Goal: Communication & Community: Share content

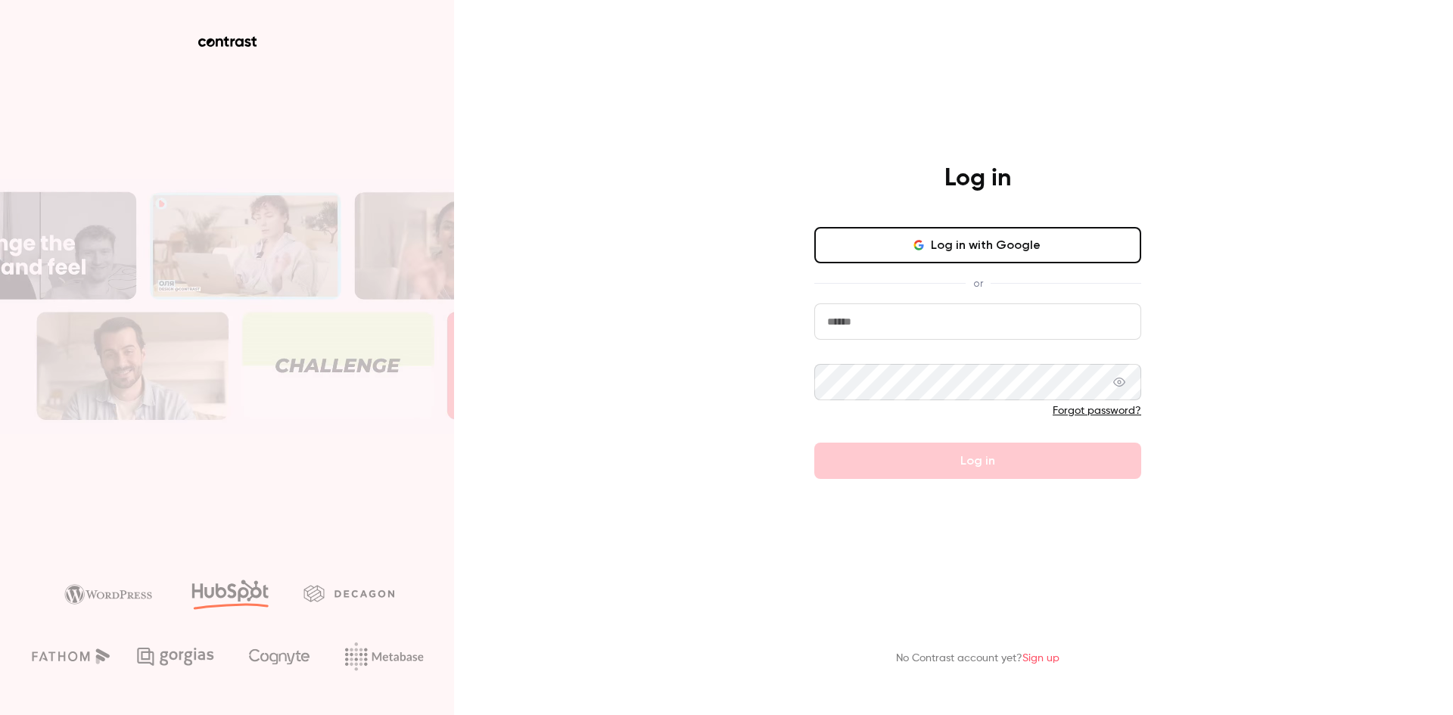
click at [857, 320] on input "email" at bounding box center [977, 321] width 327 height 36
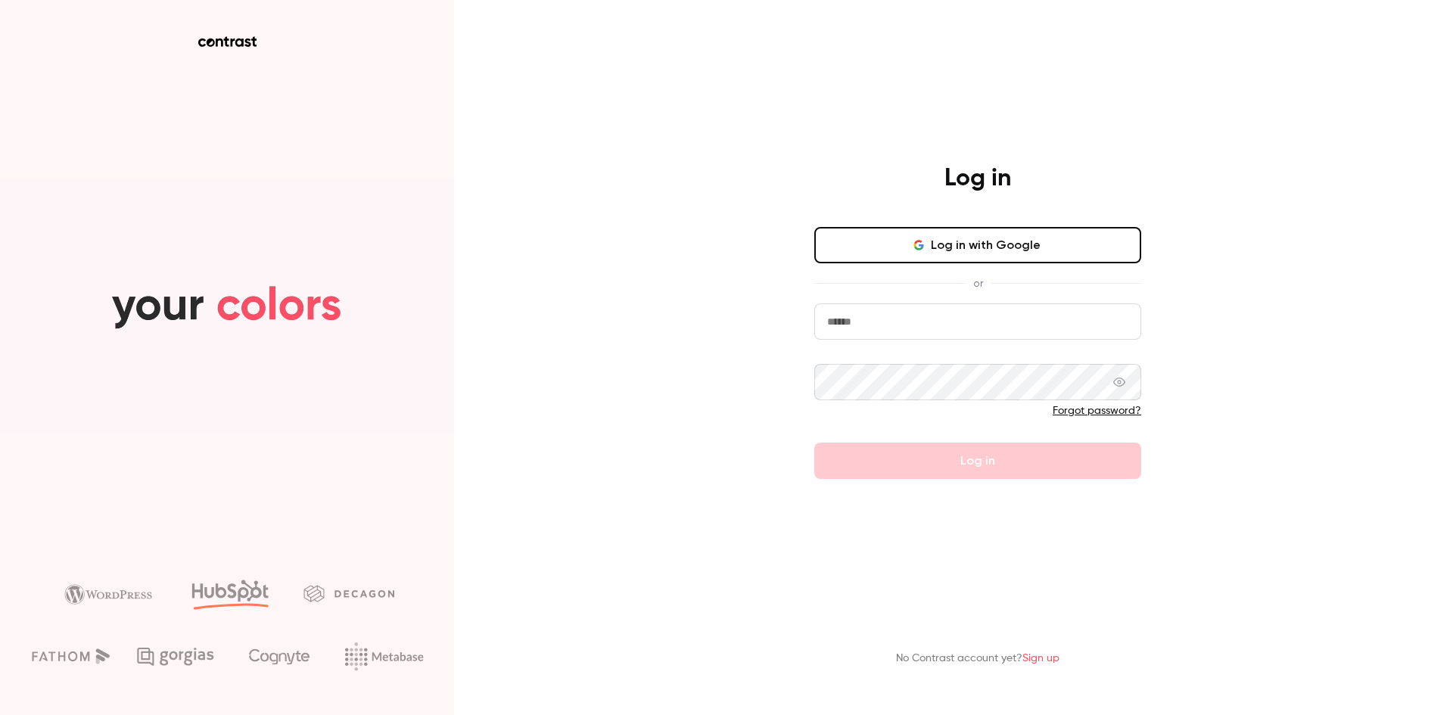
type input "**********"
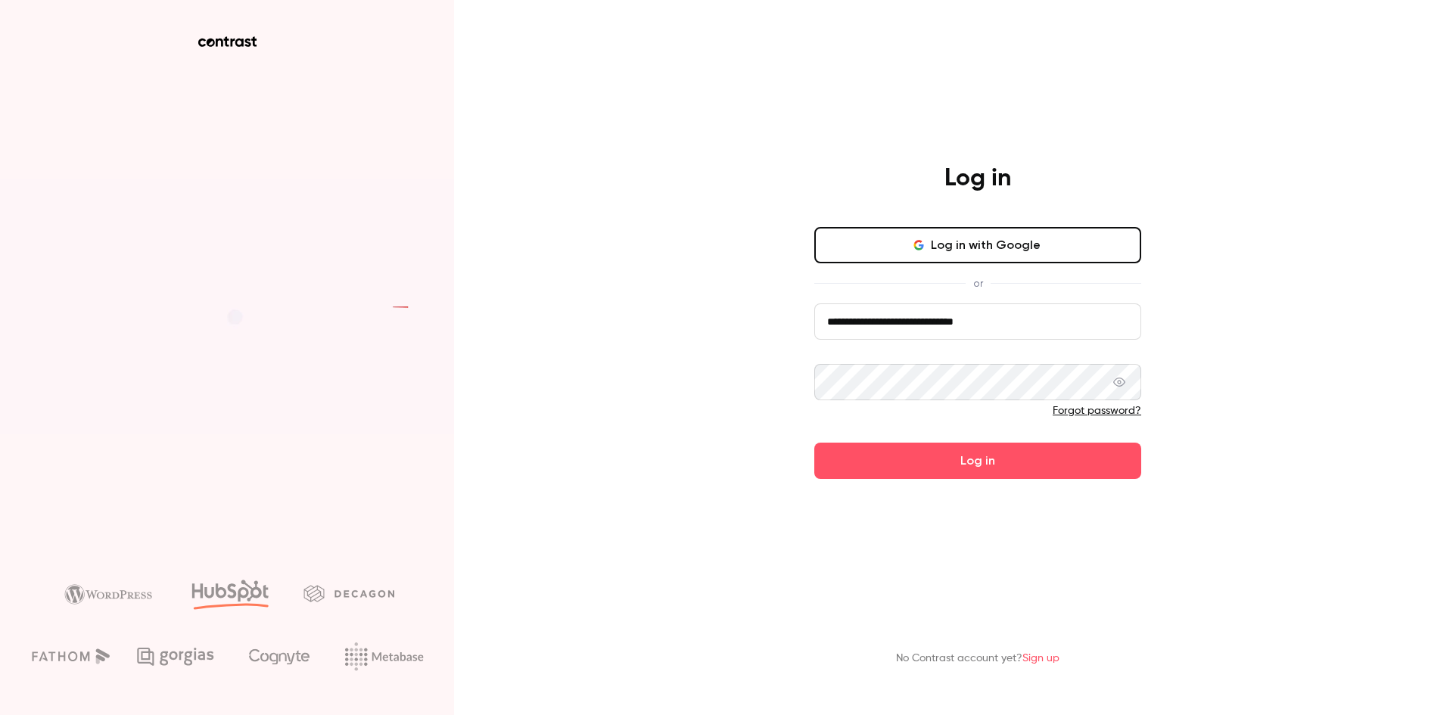
click at [814, 443] on button "Log in" at bounding box center [977, 461] width 327 height 36
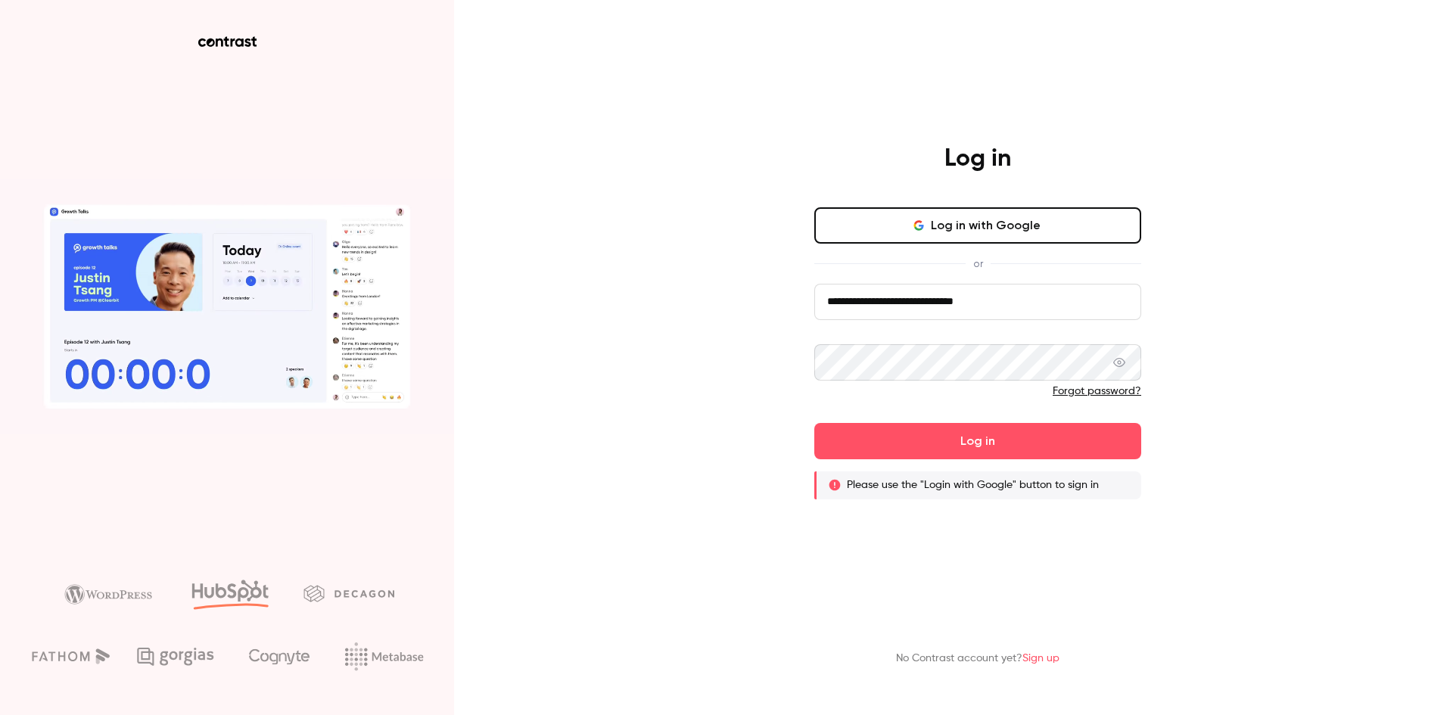
click at [803, 365] on div "**********" at bounding box center [977, 322] width 393 height 356
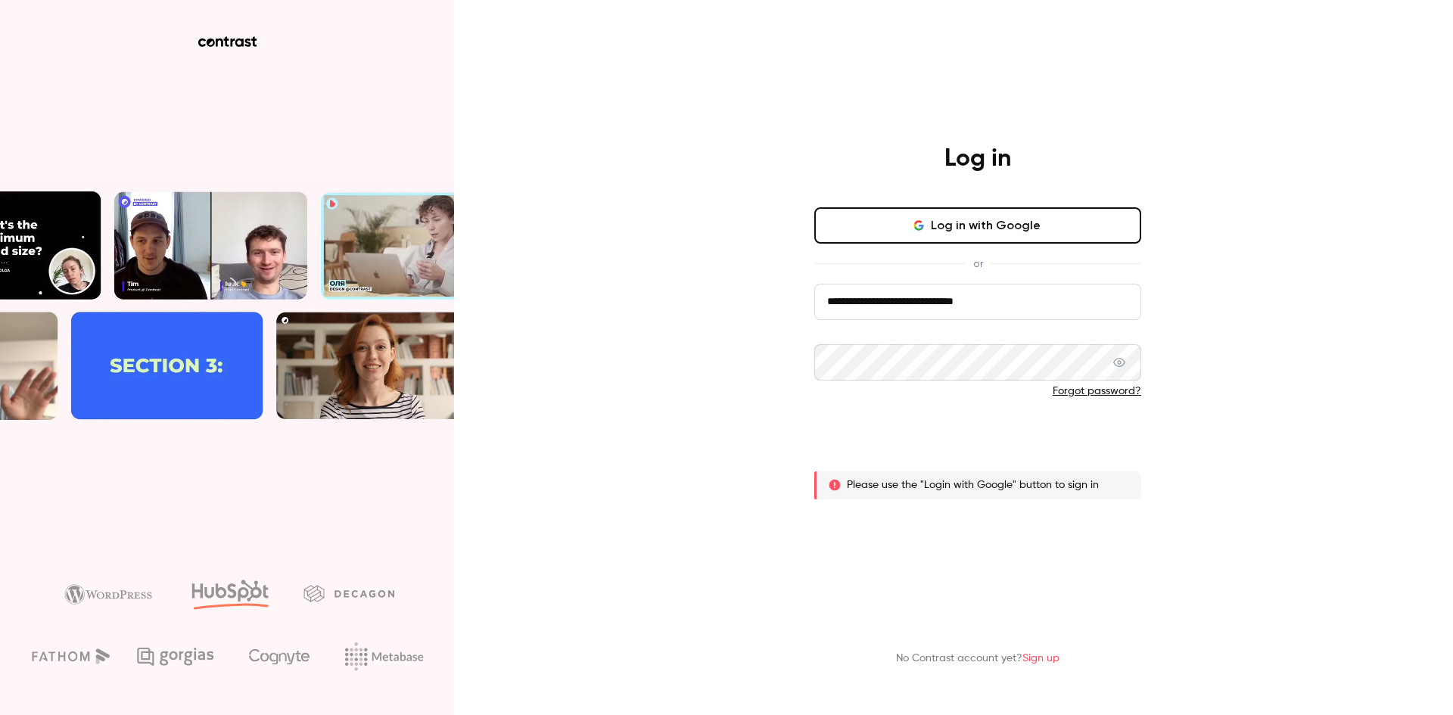
click at [1006, 434] on button "Log in" at bounding box center [977, 441] width 327 height 36
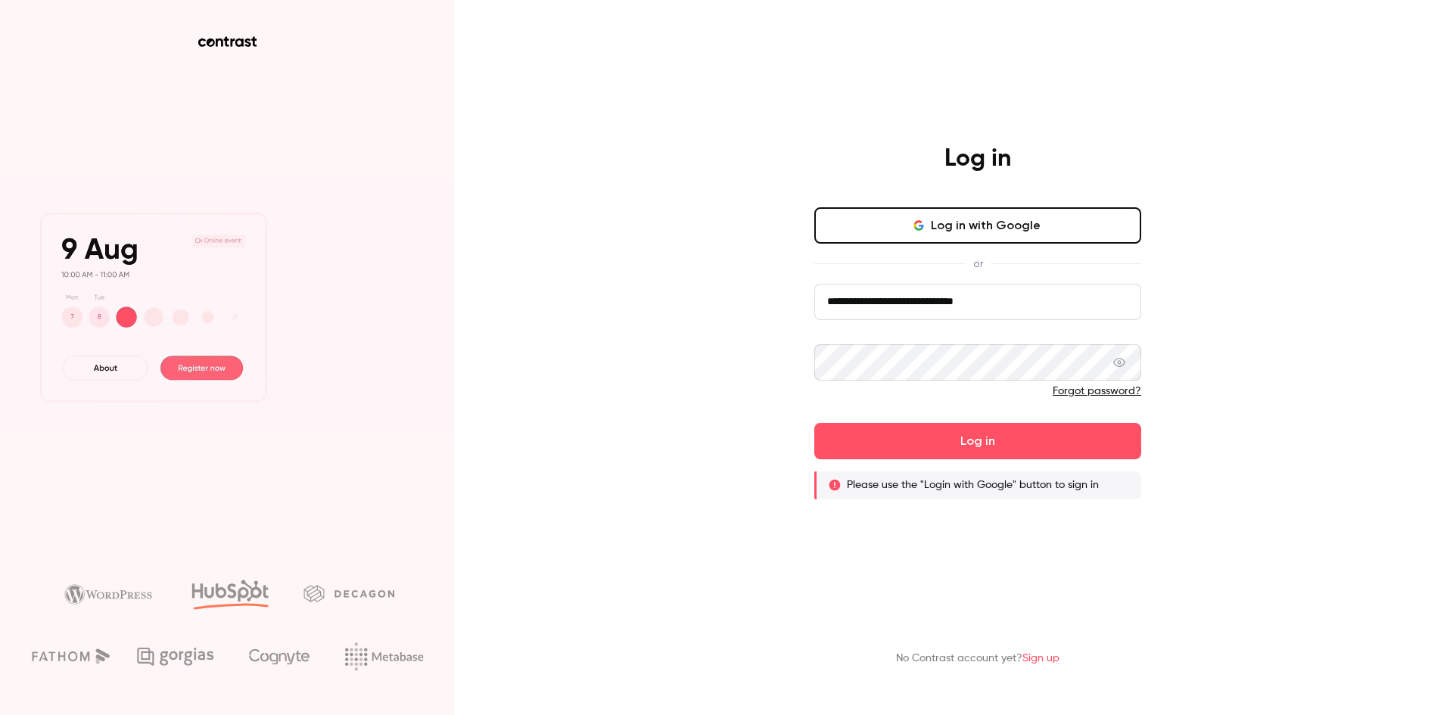
click at [814, 423] on button "Log in" at bounding box center [977, 441] width 327 height 36
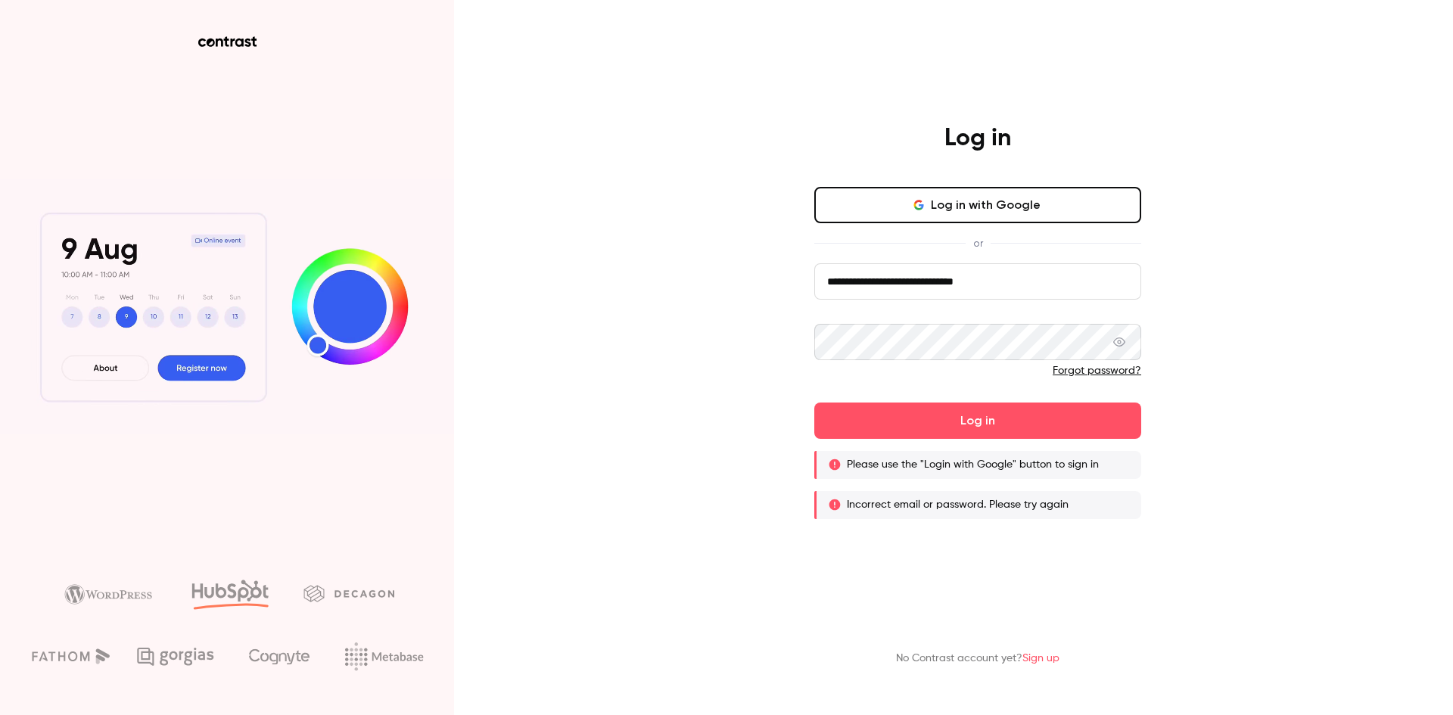
click at [810, 335] on div "**********" at bounding box center [977, 321] width 393 height 396
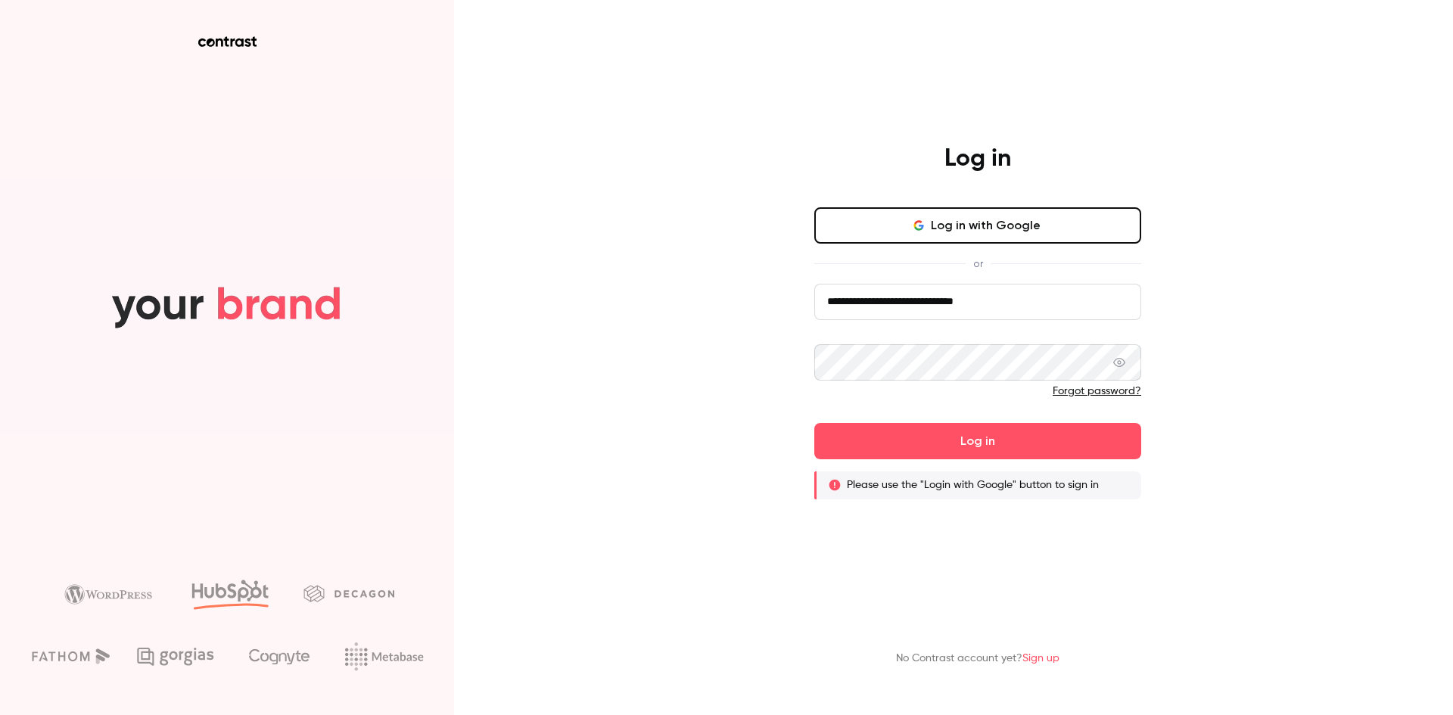
click at [814, 423] on button "Log in" at bounding box center [977, 441] width 327 height 36
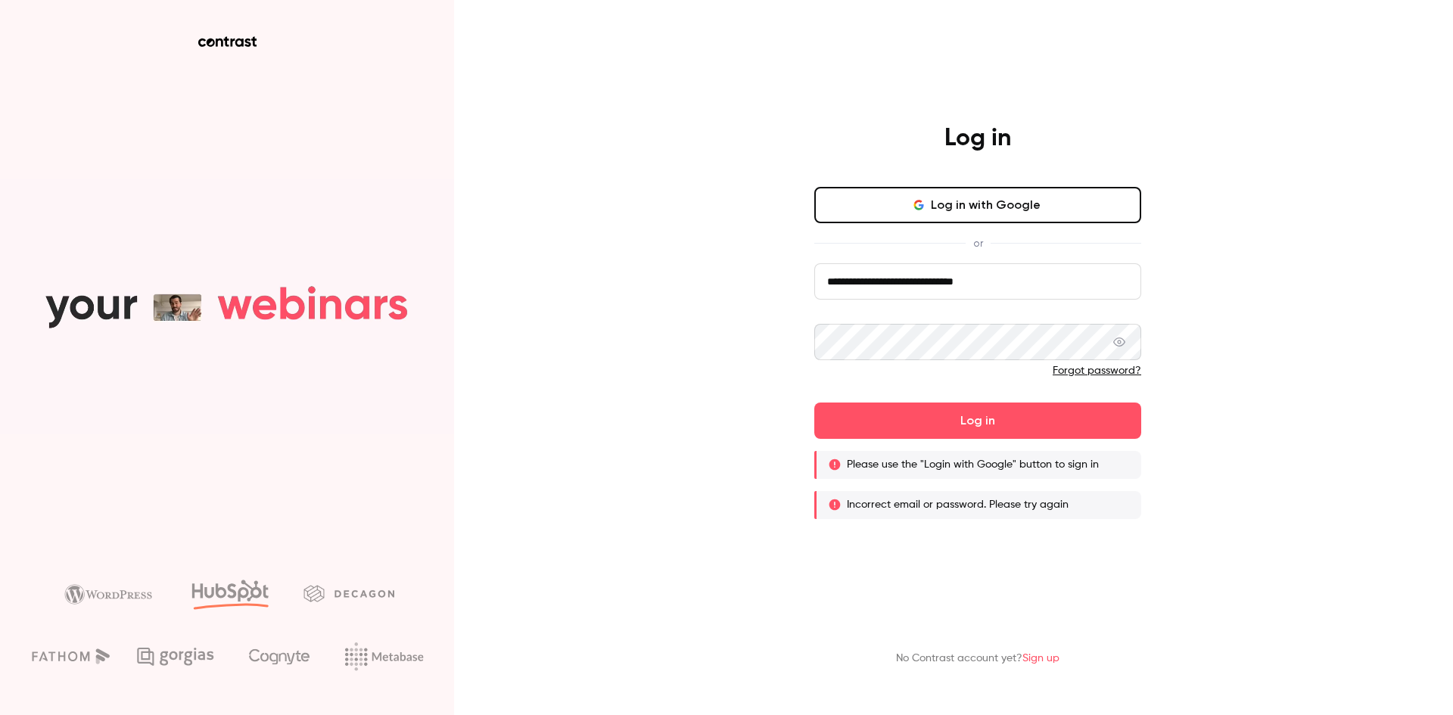
click at [1090, 375] on link "Forgot password?" at bounding box center [1097, 370] width 89 height 11
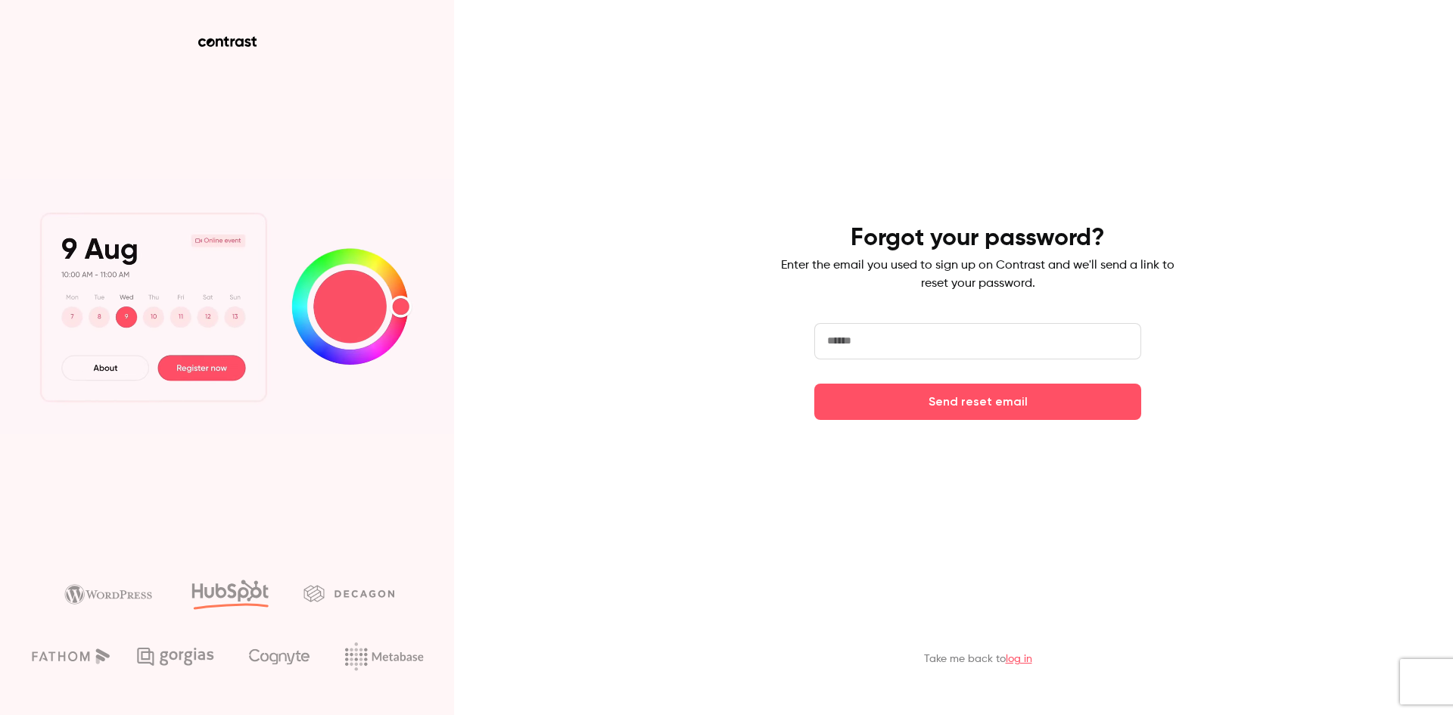
click at [854, 339] on input "email" at bounding box center [977, 341] width 327 height 36
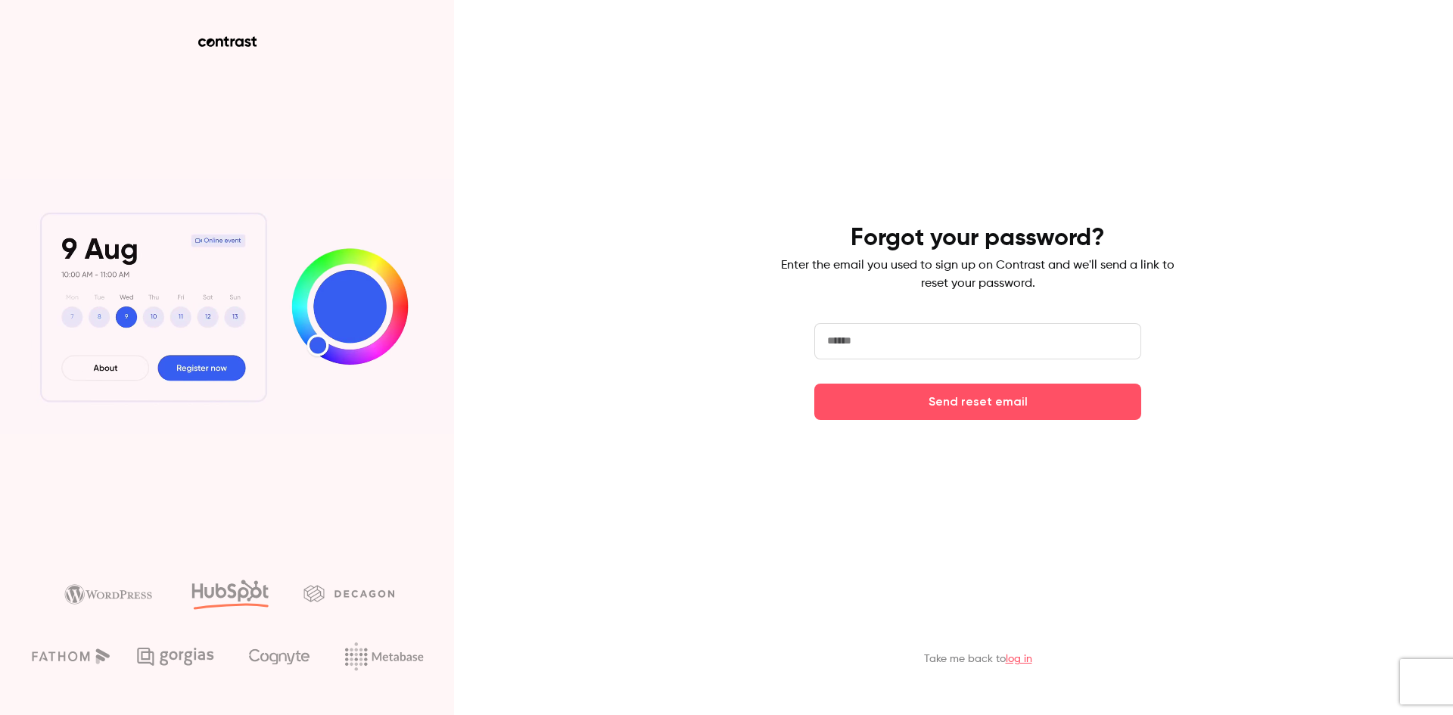
type input "**********"
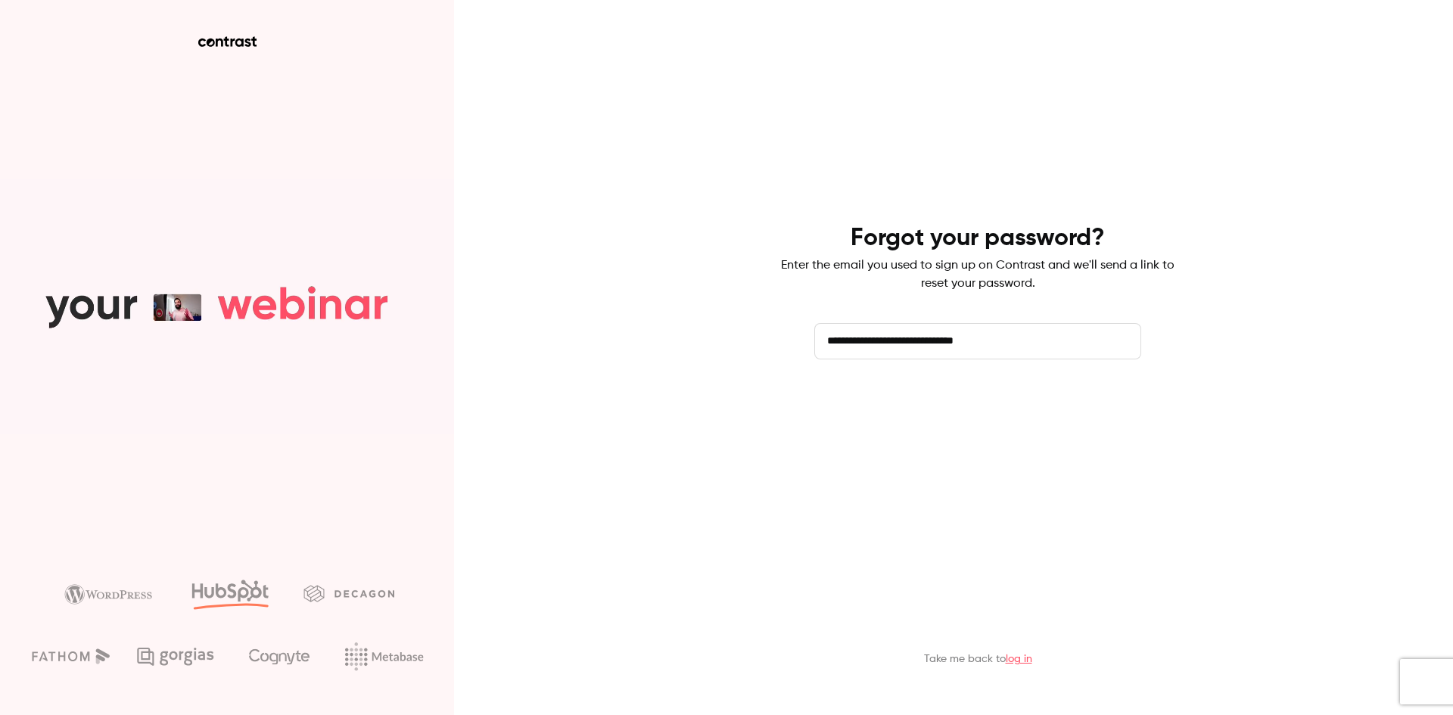
click at [906, 411] on button "Send reset email" at bounding box center [977, 402] width 327 height 36
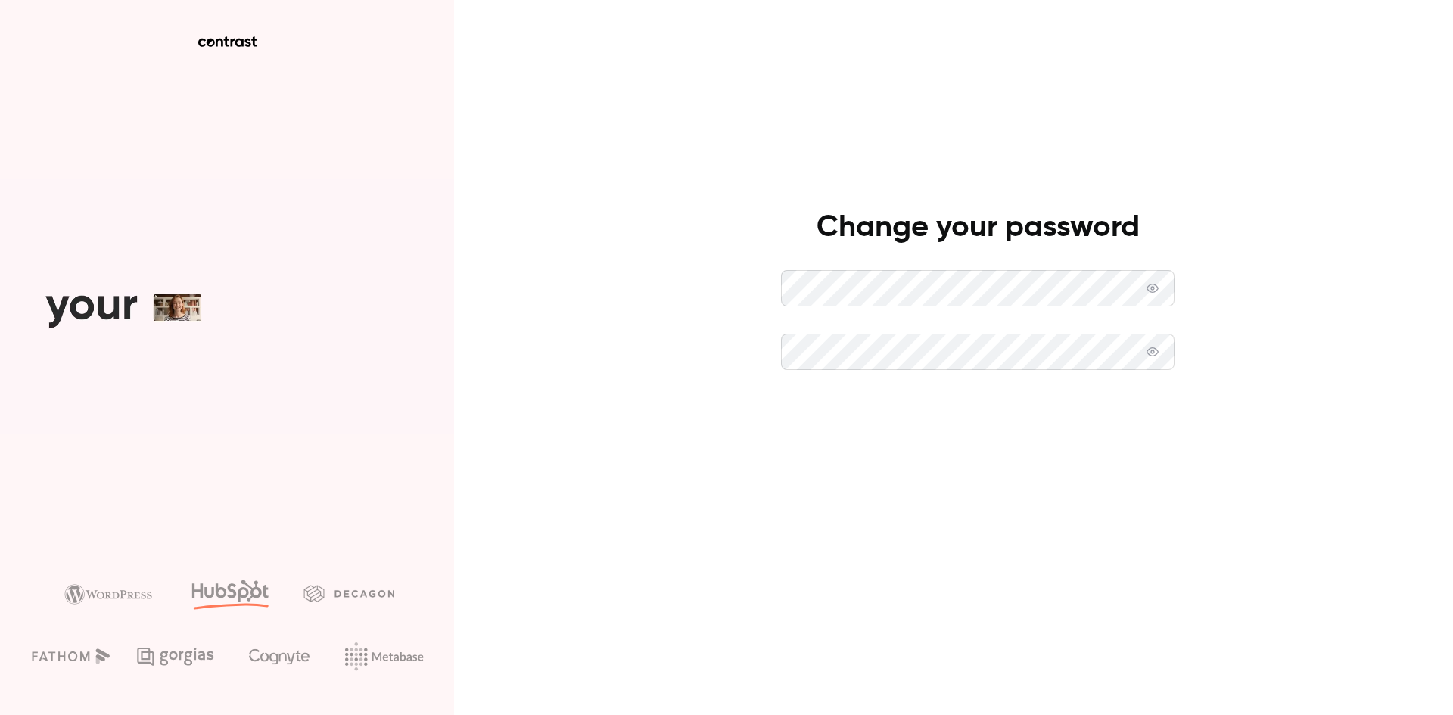
click at [885, 415] on button "Set new password" at bounding box center [977, 415] width 393 height 36
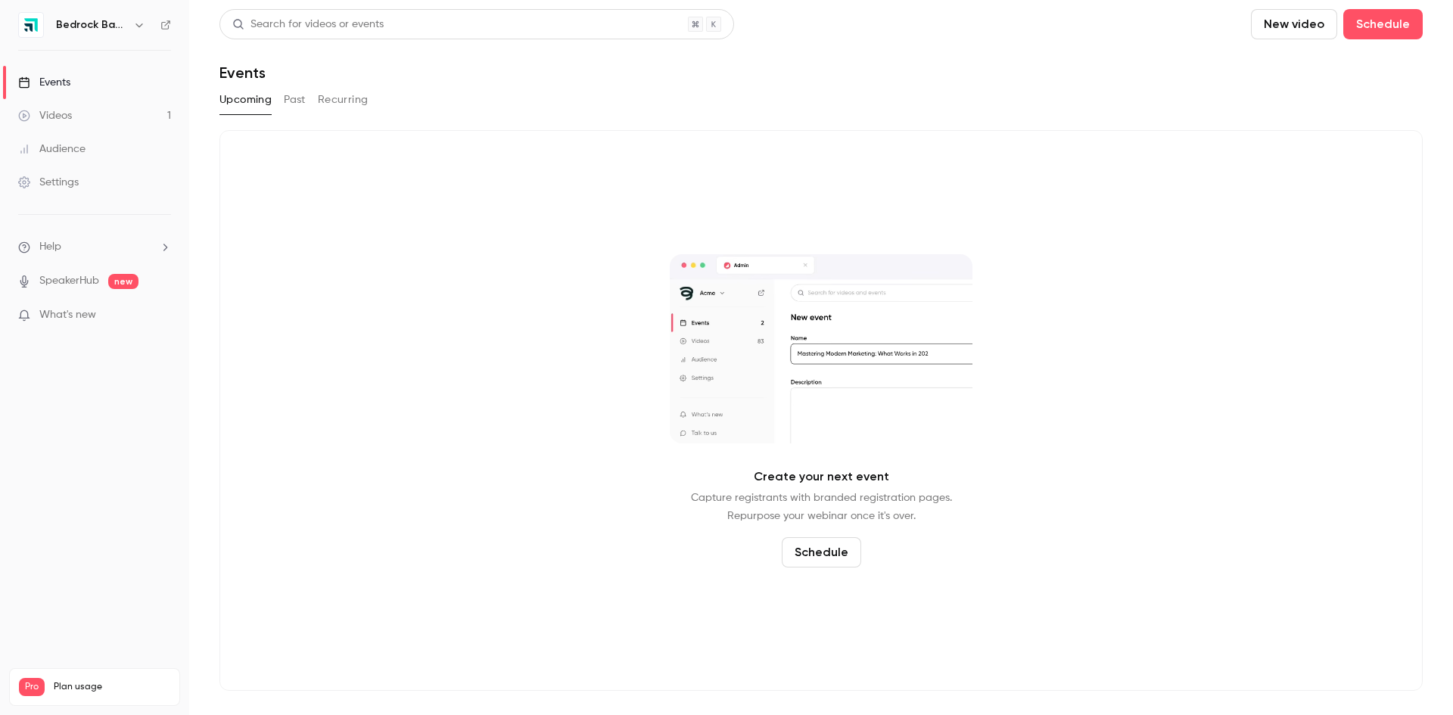
click at [70, 115] on div "Videos" at bounding box center [45, 115] width 54 height 15
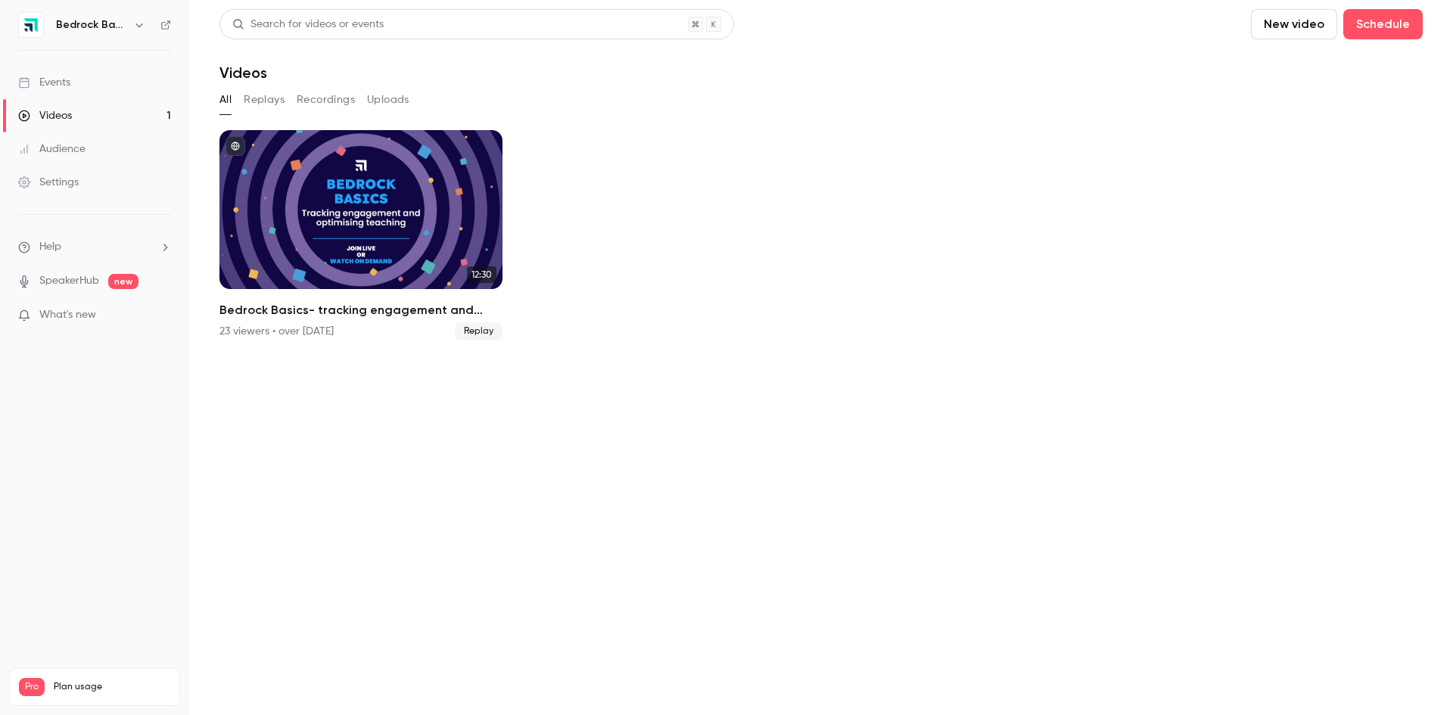
click at [51, 87] on div "Events" at bounding box center [44, 82] width 52 height 15
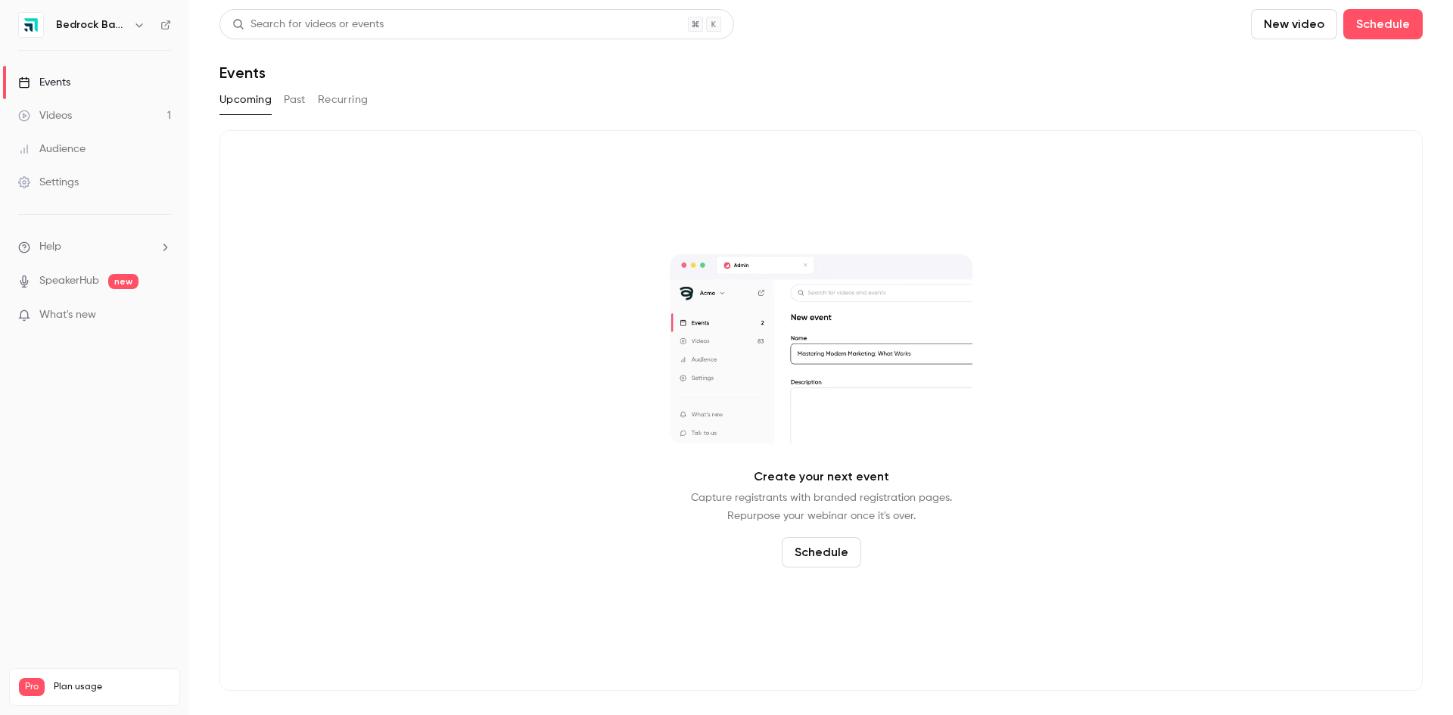
click at [294, 98] on button "Past" at bounding box center [295, 100] width 22 height 24
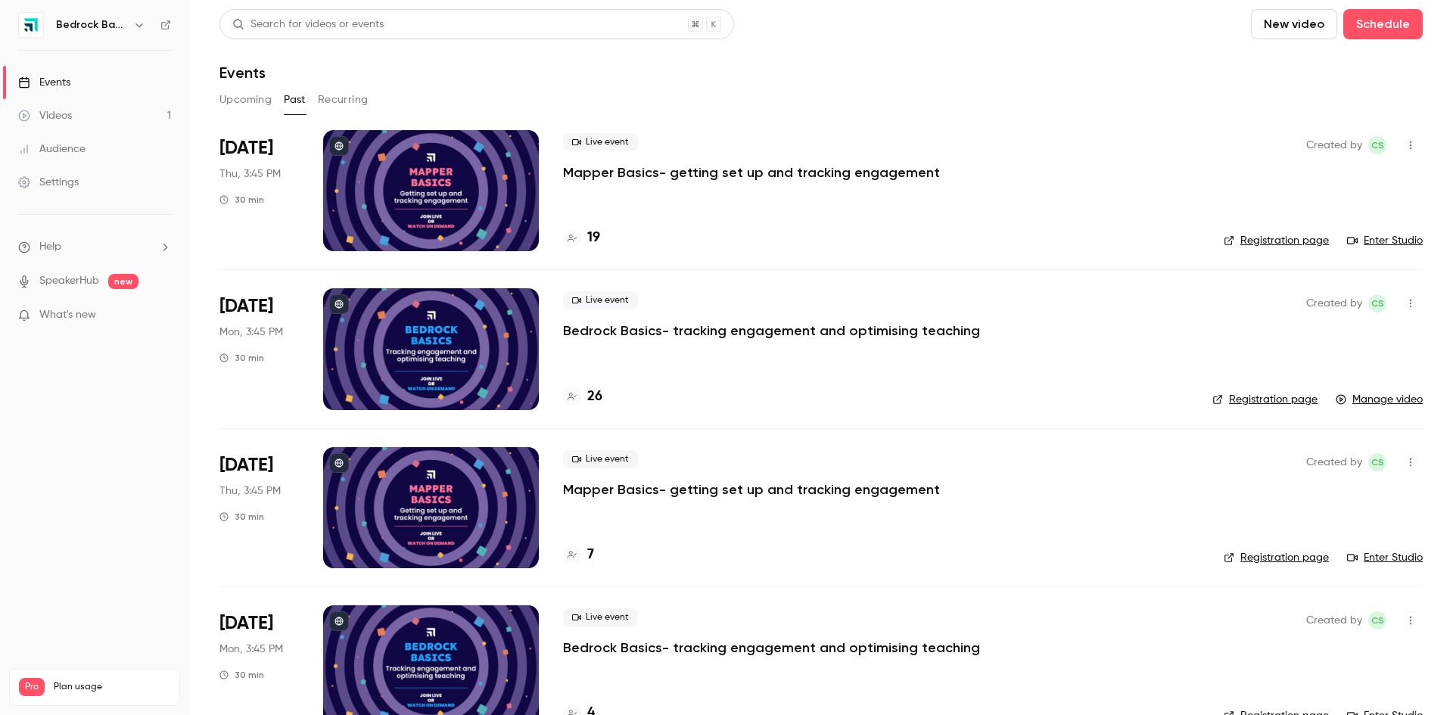
click at [611, 170] on p "Mapper Basics- getting set up and tracking engagement" at bounding box center [751, 172] width 377 height 18
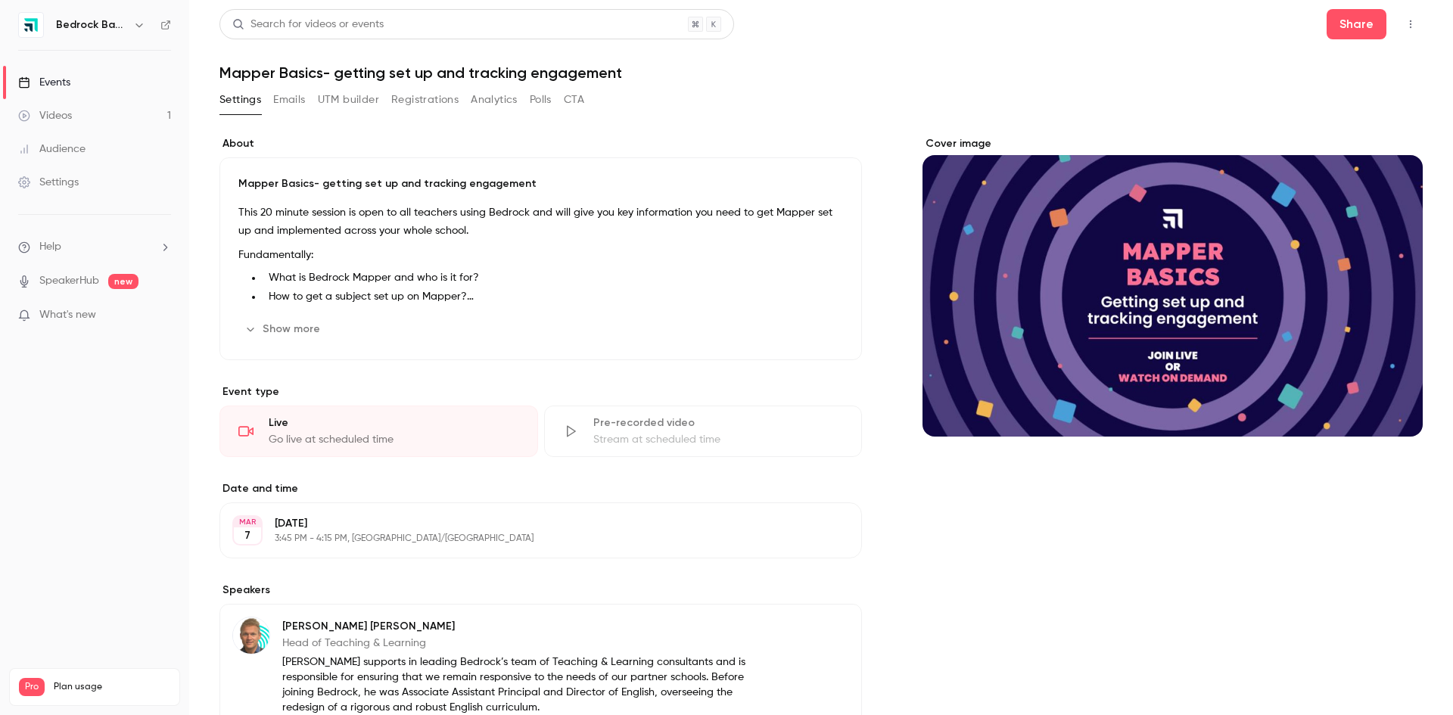
click at [54, 74] on link "Events" at bounding box center [94, 82] width 189 height 33
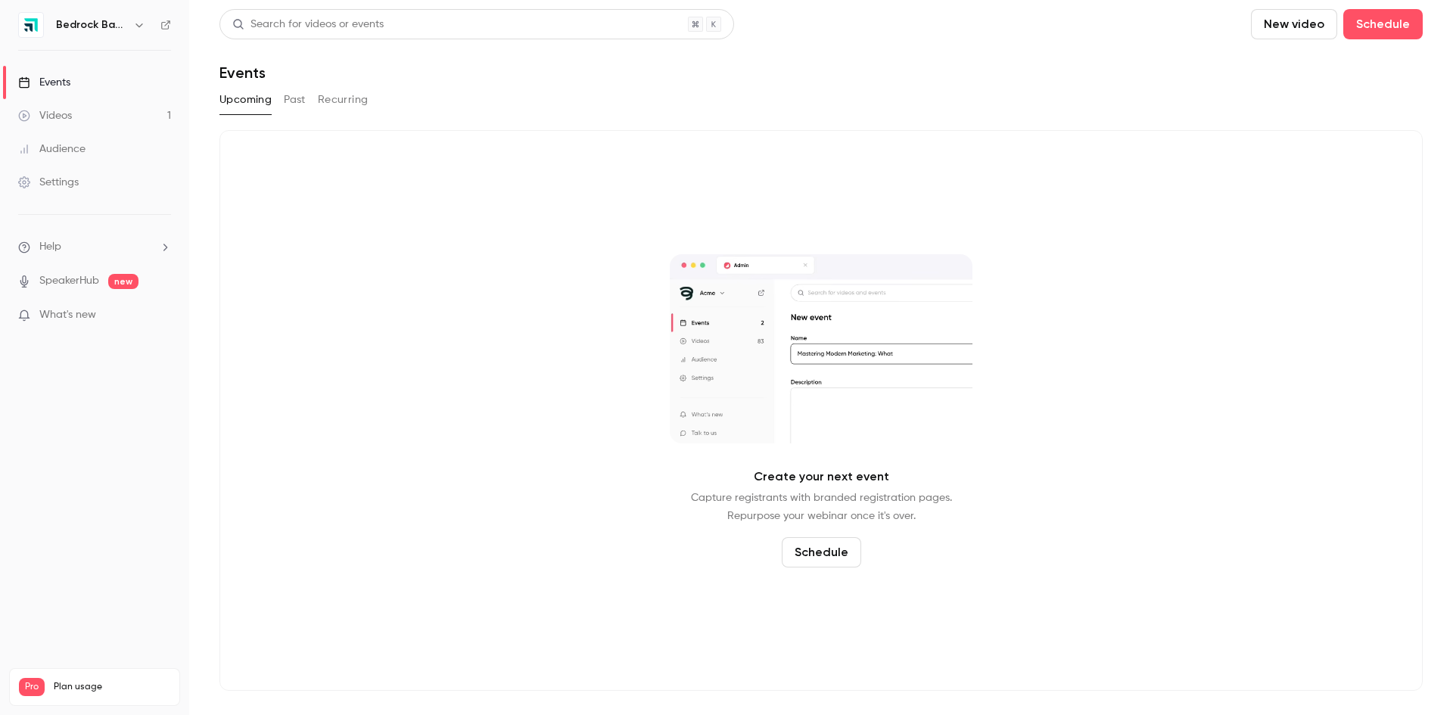
click at [300, 101] on button "Past" at bounding box center [295, 100] width 22 height 24
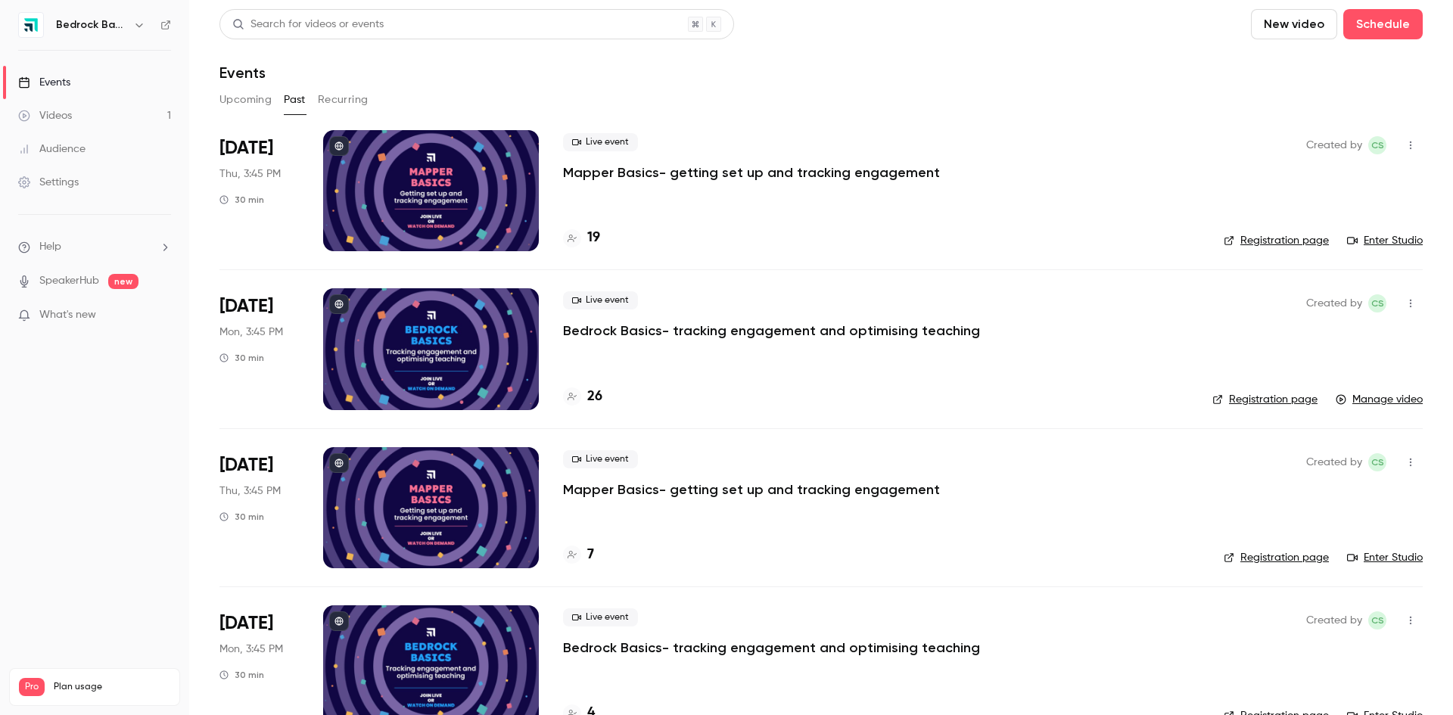
click at [331, 102] on button "Recurring" at bounding box center [343, 100] width 51 height 24
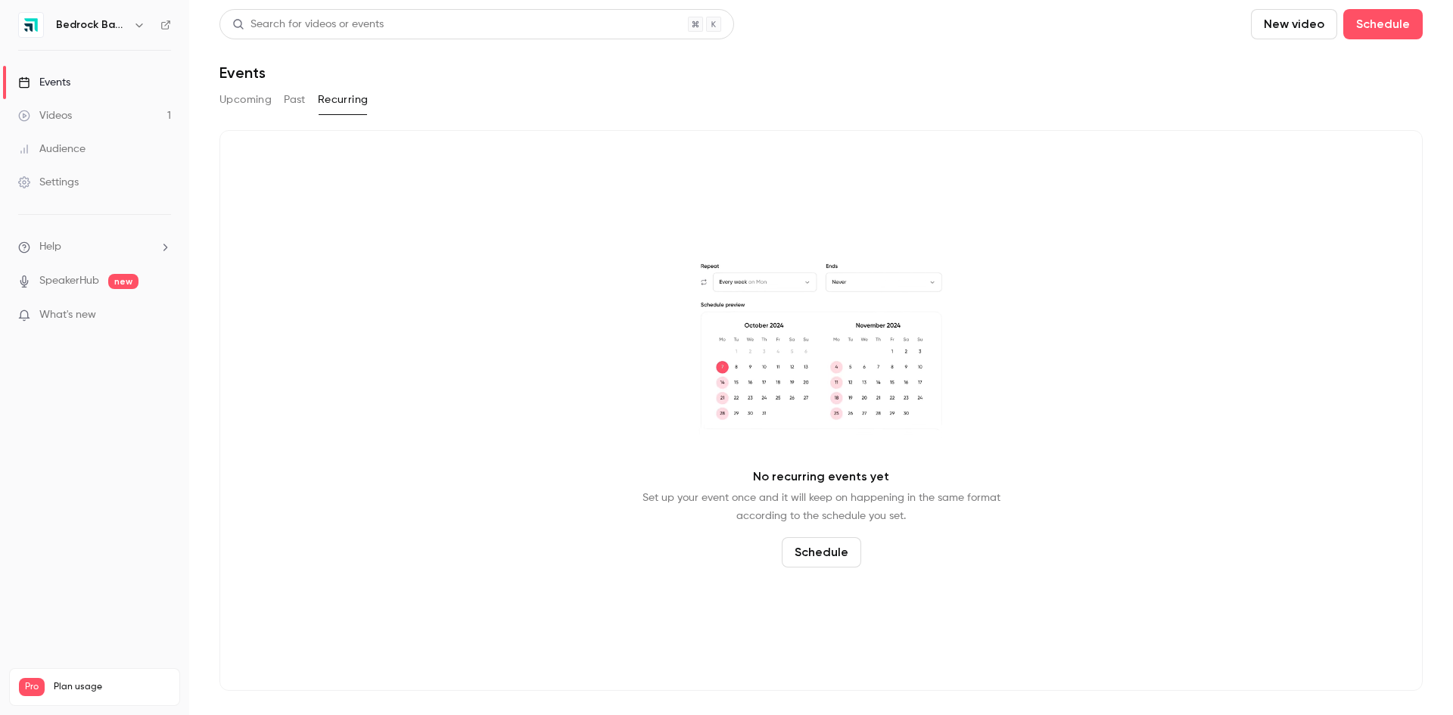
click at [291, 102] on button "Past" at bounding box center [295, 100] width 22 height 24
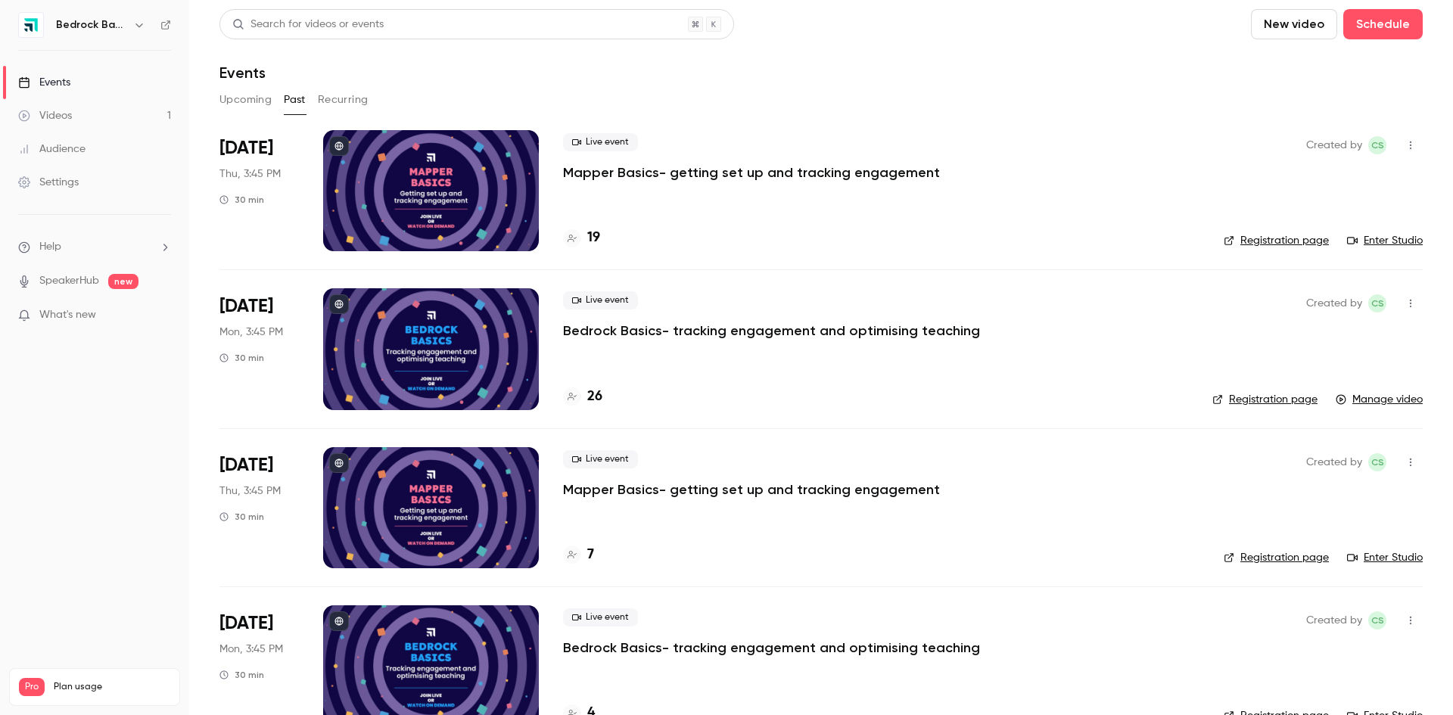
drag, startPoint x: 347, startPoint y: 346, endPoint x: 67, endPoint y: 115, distance: 362.3
click at [67, 115] on div "Videos" at bounding box center [45, 115] width 54 height 15
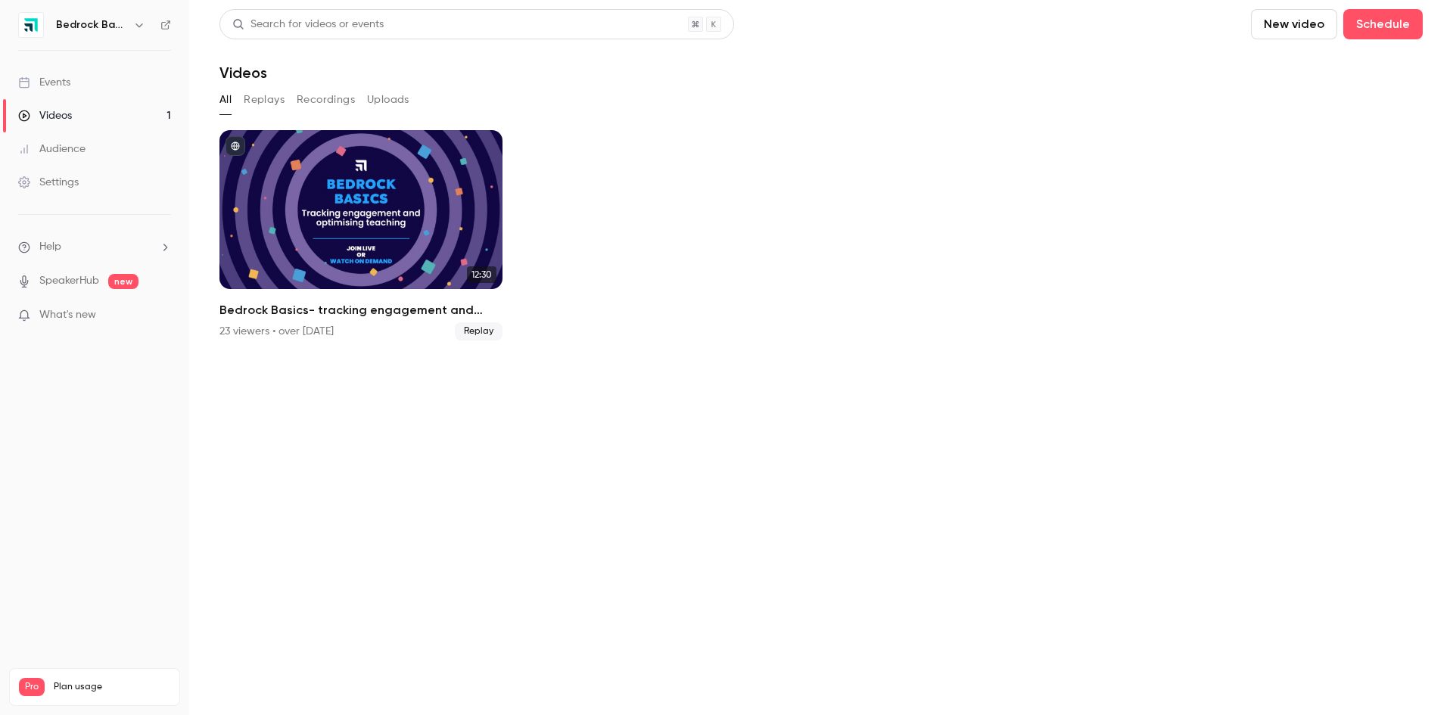
click at [262, 106] on button "Replays" at bounding box center [264, 100] width 41 height 24
click at [311, 104] on button "Recordings" at bounding box center [326, 100] width 58 height 24
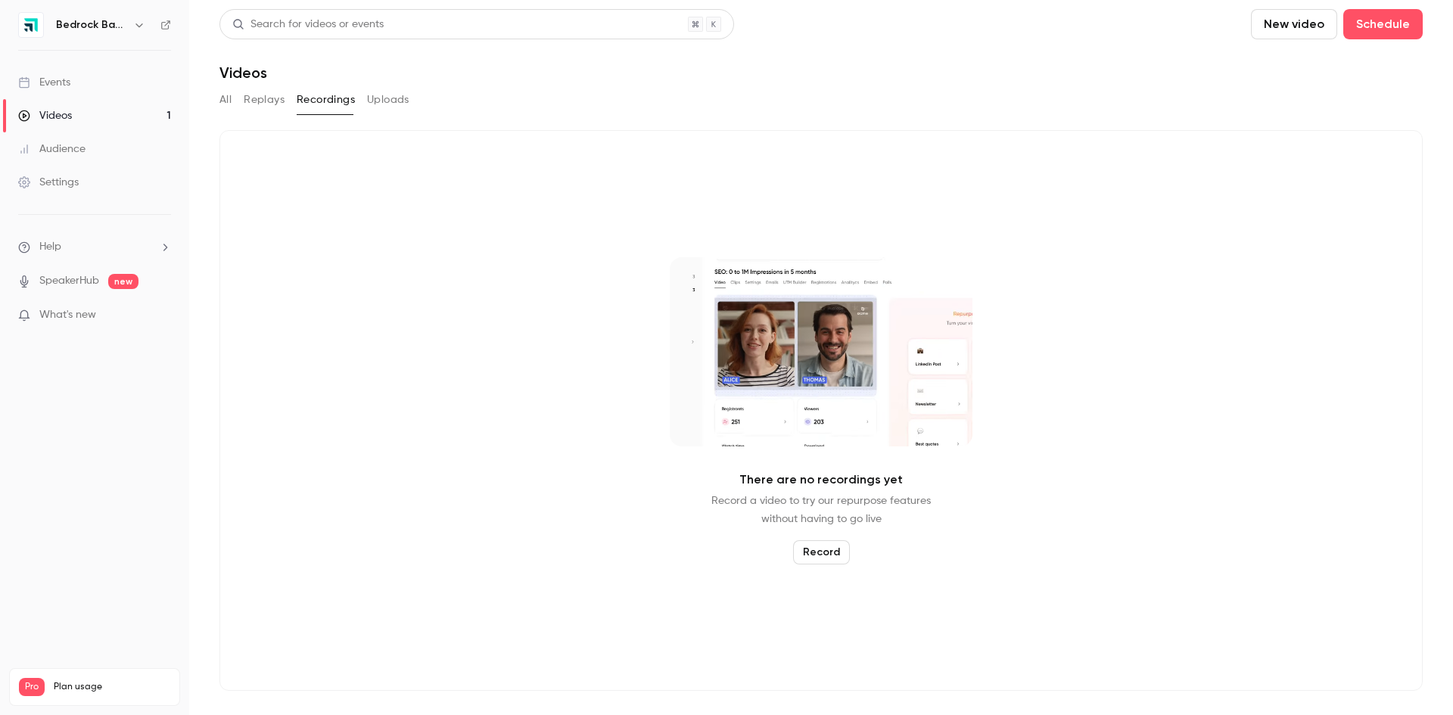
click at [381, 101] on button "Uploads" at bounding box center [388, 100] width 42 height 24
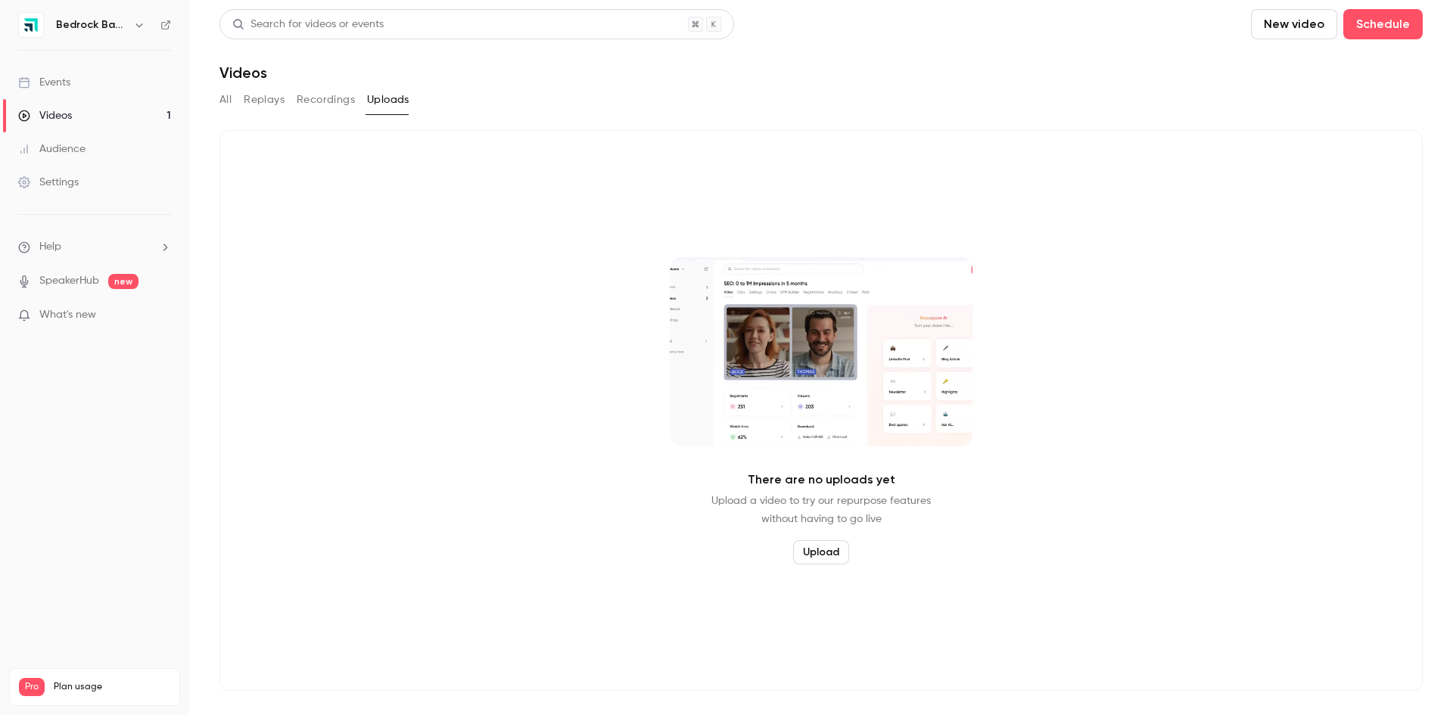
click at [138, 25] on icon "button" at bounding box center [138, 25] width 7 height 4
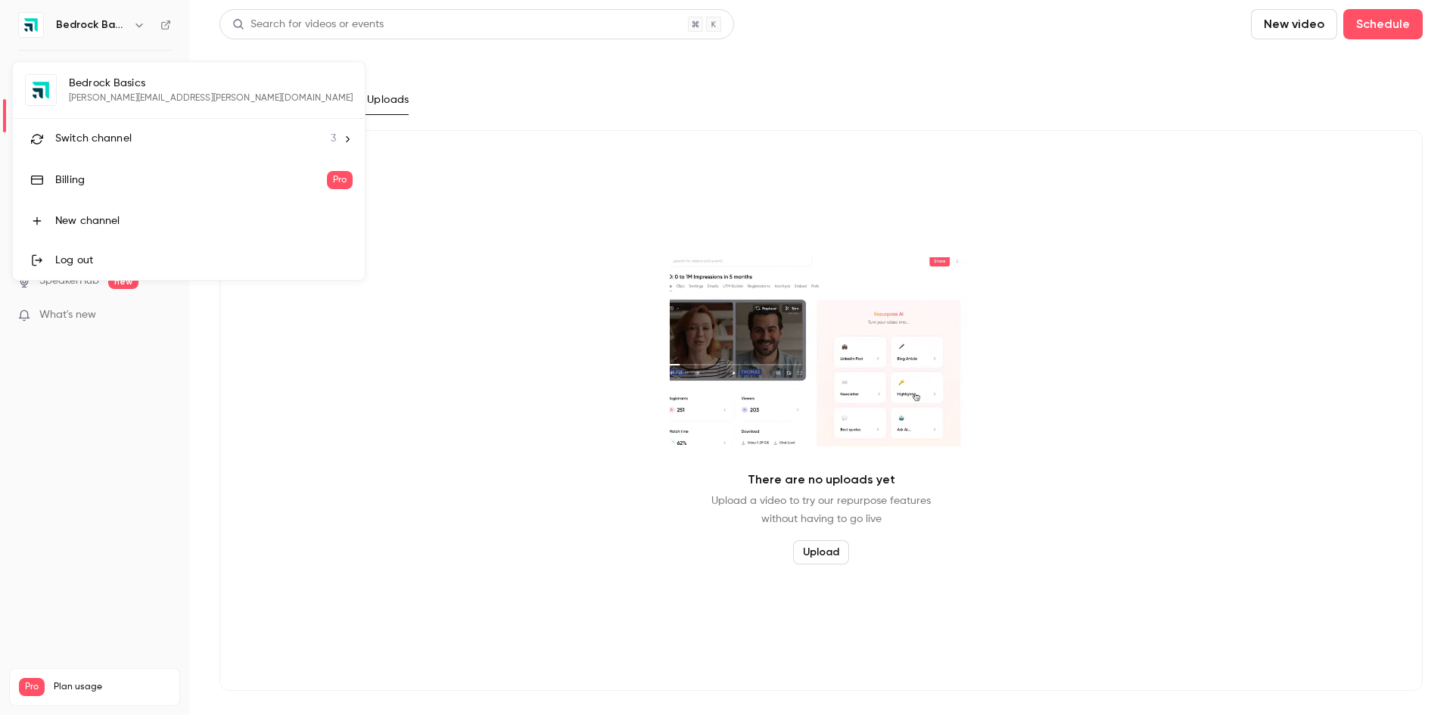
click at [131, 129] on li "Switch channel 3" at bounding box center [189, 139] width 352 height 40
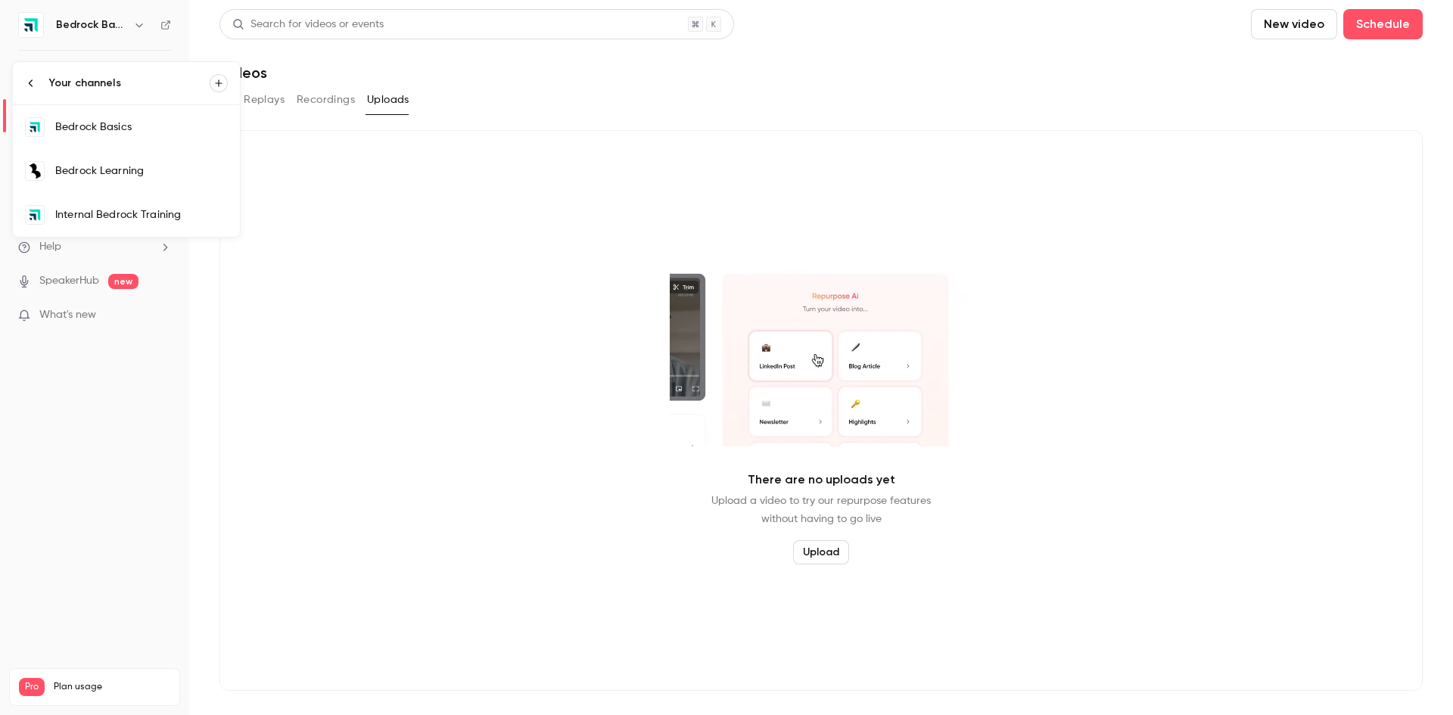
click at [128, 180] on link "Bedrock Learning" at bounding box center [126, 171] width 227 height 44
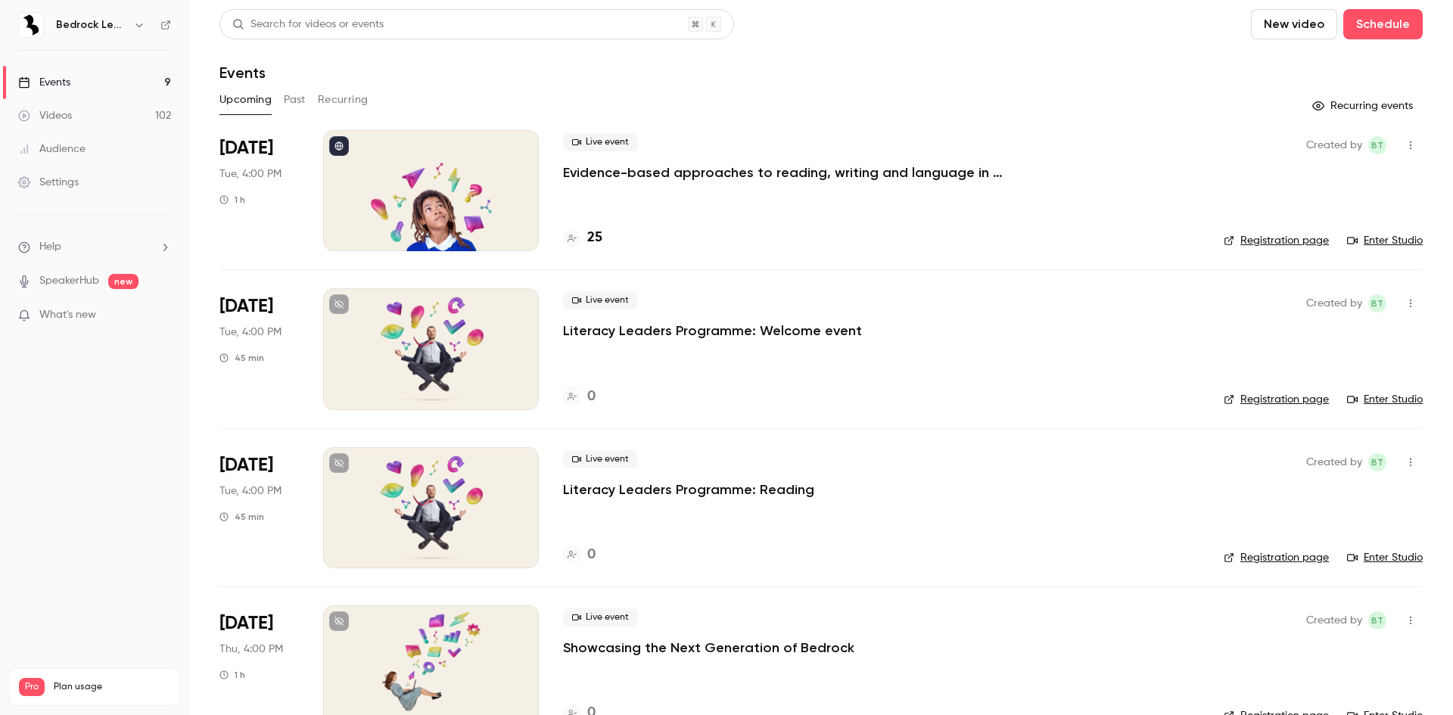
click at [62, 112] on div "Videos" at bounding box center [45, 115] width 54 height 15
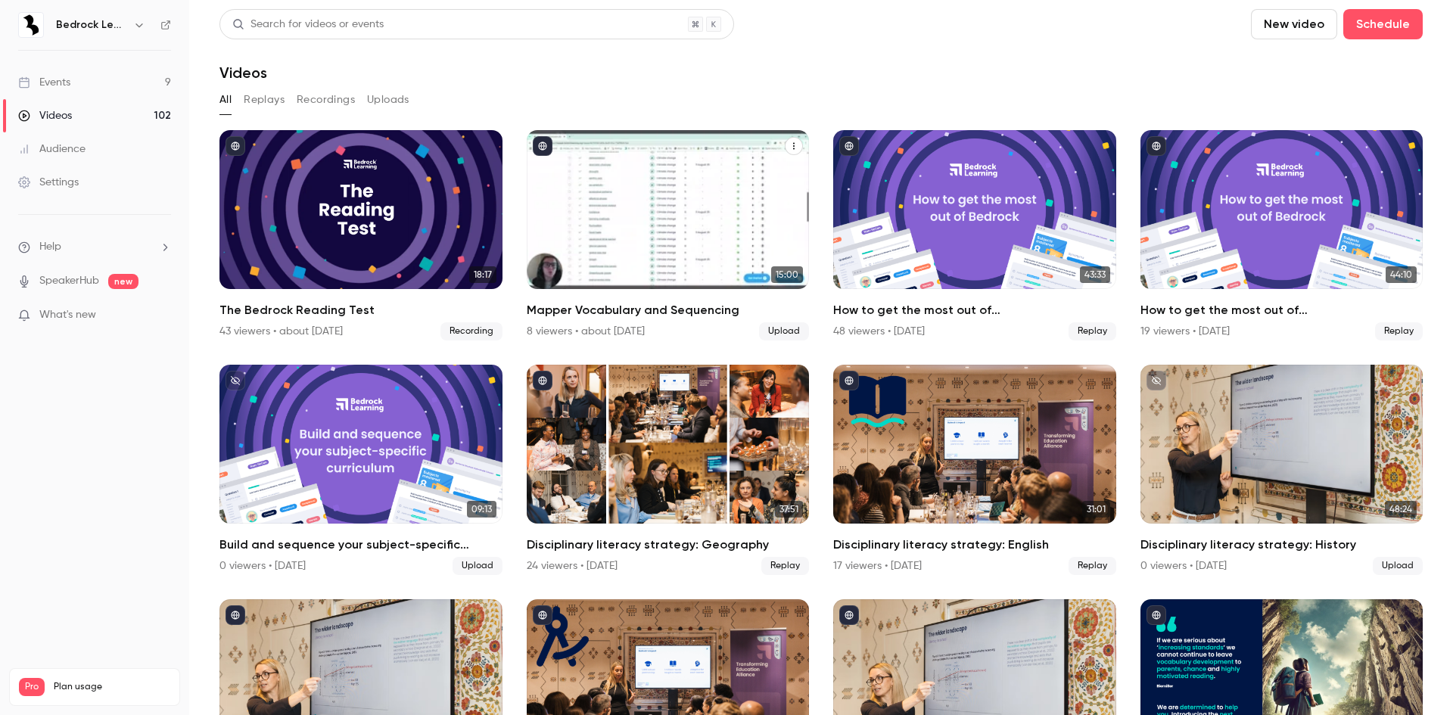
click at [600, 204] on div "Mapper Vocabulary and Sequencing" at bounding box center [668, 209] width 283 height 159
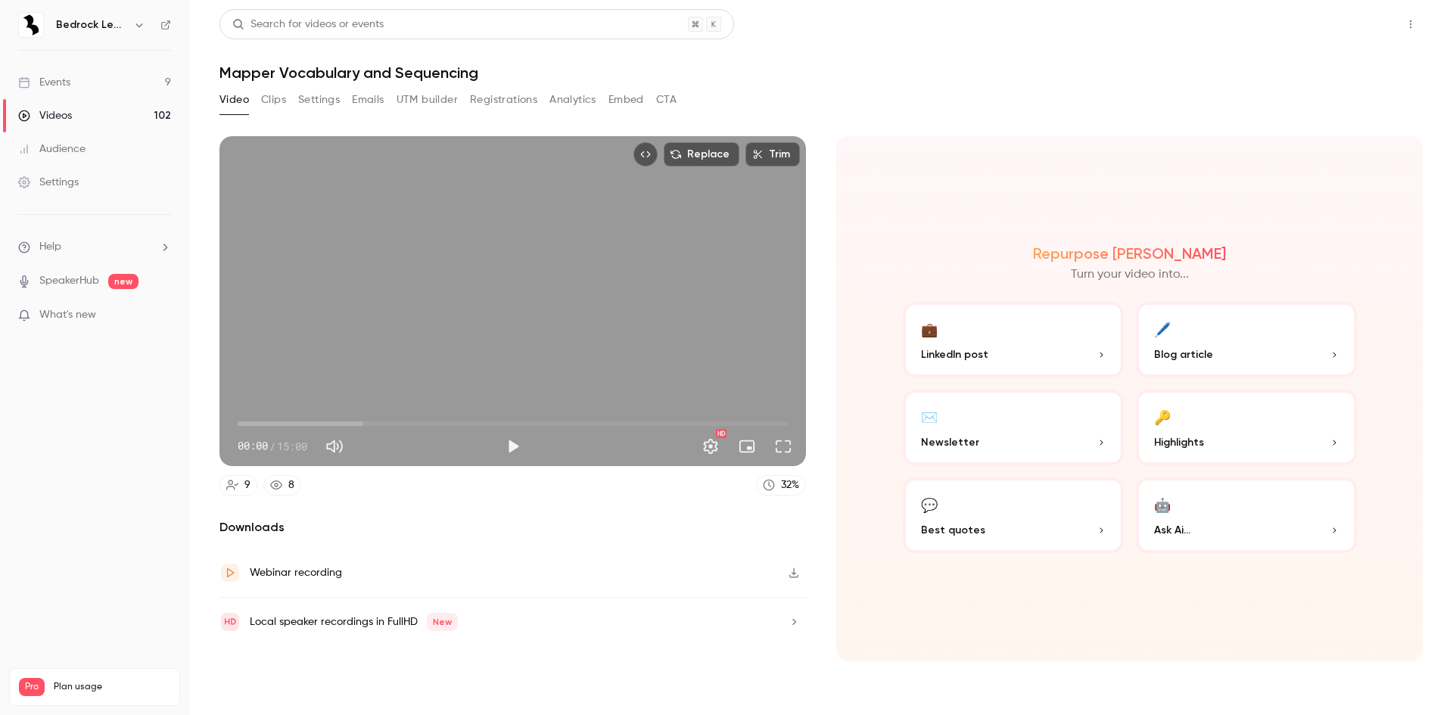
click at [1358, 19] on button "Share" at bounding box center [1357, 24] width 60 height 30
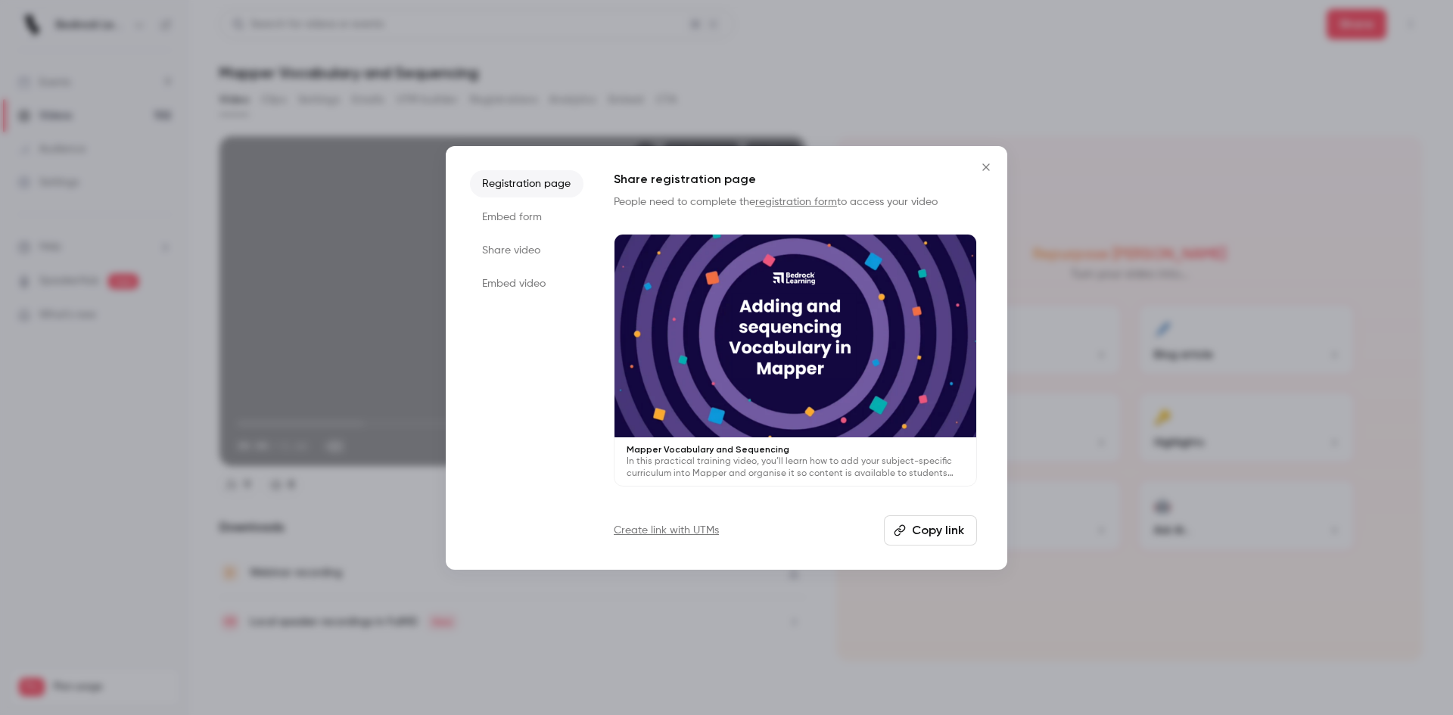
click at [921, 527] on button "Copy link" at bounding box center [930, 530] width 93 height 30
click at [925, 533] on button "Copy link" at bounding box center [930, 530] width 93 height 30
